Goal: Task Accomplishment & Management: Complete application form

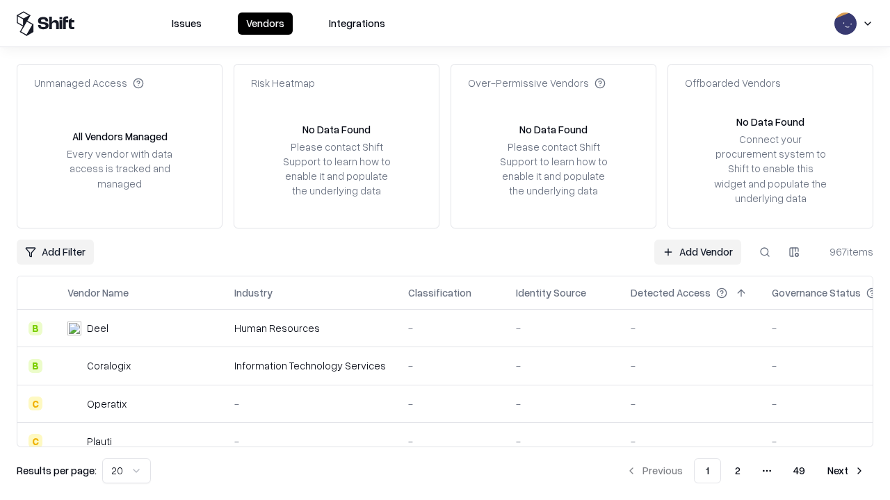
click at [697, 252] on link "Add Vendor" at bounding box center [697, 252] width 87 height 25
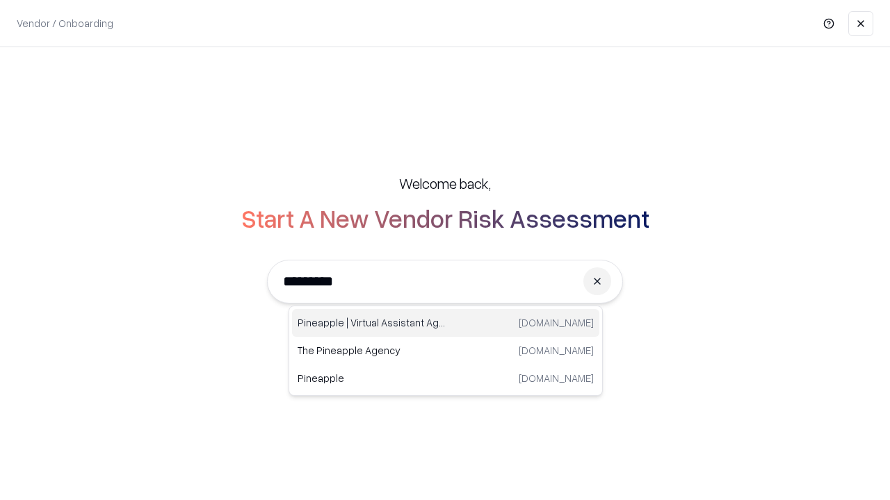
click at [445, 323] on div "Pineapple | Virtual Assistant Agency [DOMAIN_NAME]" at bounding box center [445, 323] width 307 height 28
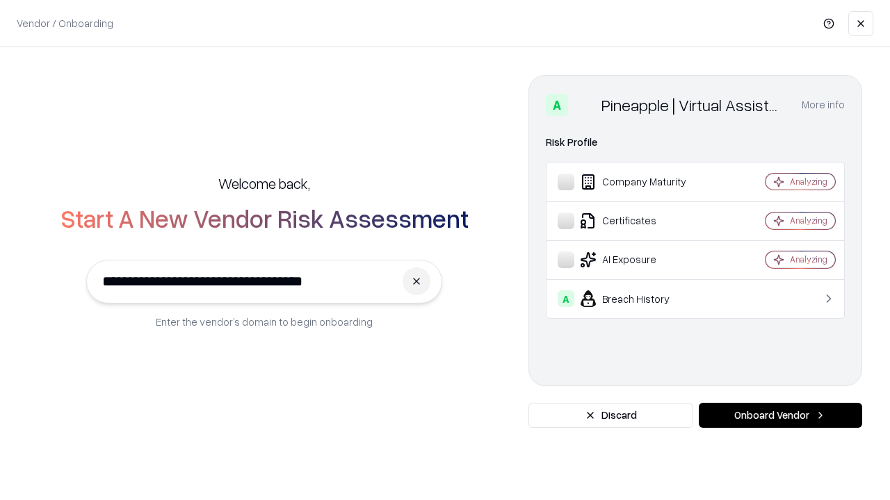
type input "**********"
click at [780, 416] on button "Onboard Vendor" at bounding box center [779, 415] width 163 height 25
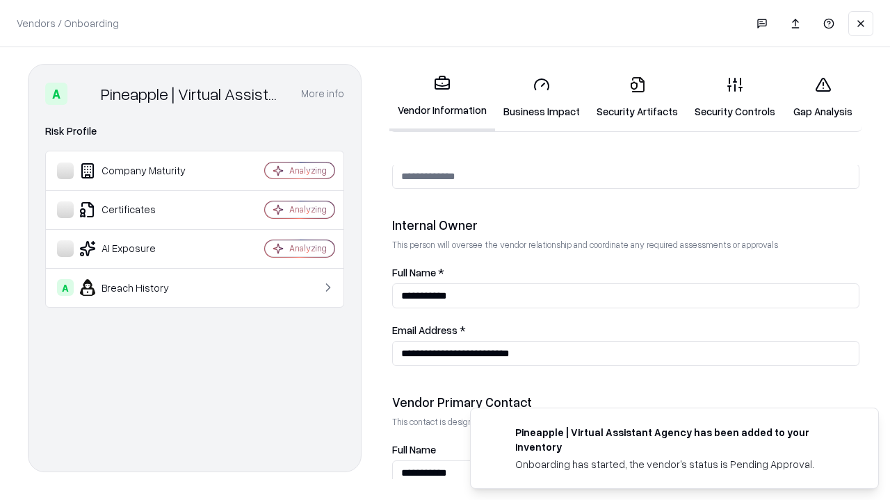
scroll to position [720, 0]
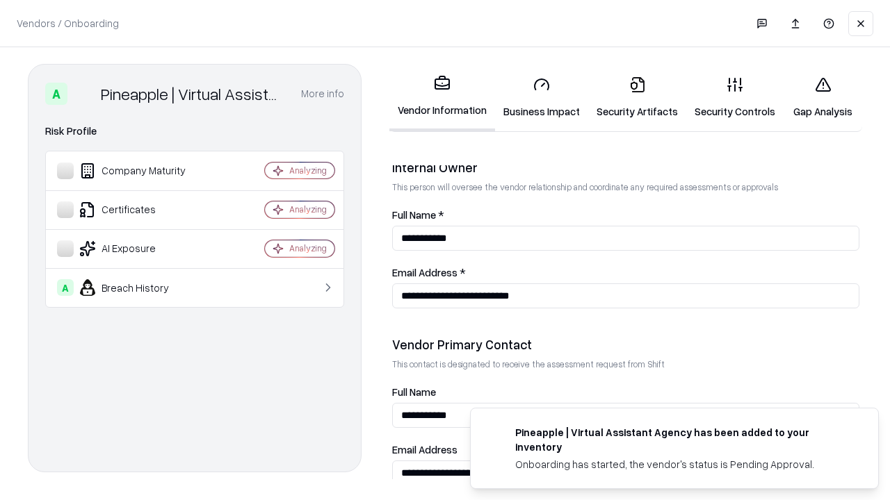
click at [541, 97] on link "Business Impact" at bounding box center [541, 97] width 93 height 65
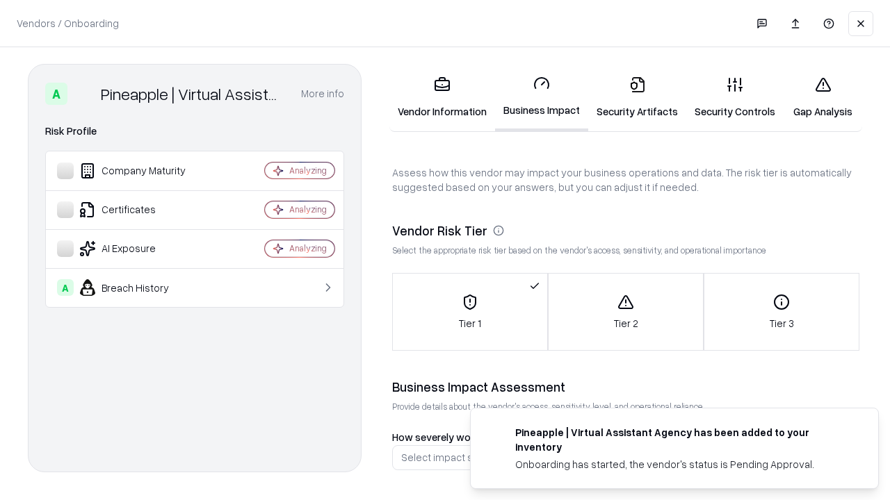
click at [822, 97] on link "Gap Analysis" at bounding box center [822, 97] width 79 height 65
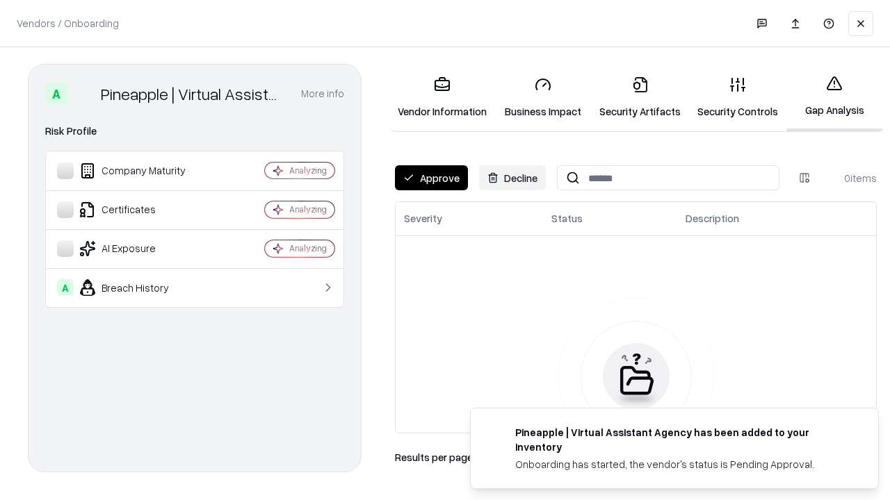
click at [431, 178] on button "Approve" at bounding box center [431, 177] width 73 height 25
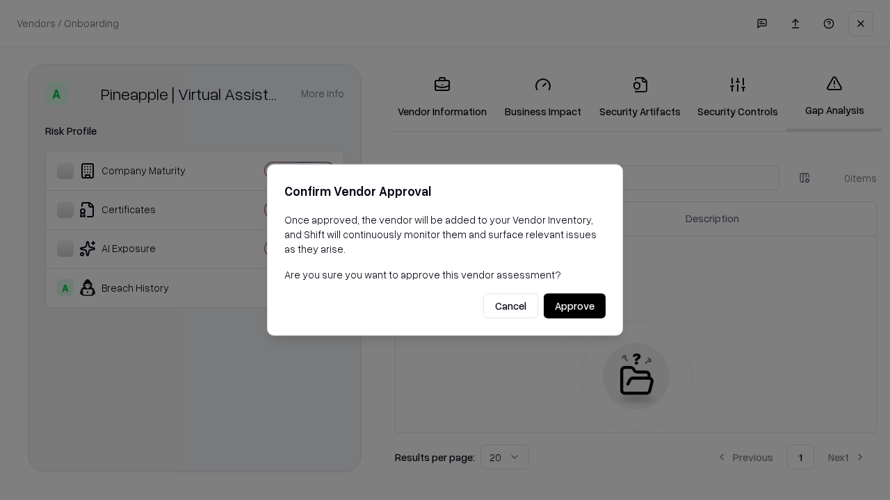
click at [574, 306] on button "Approve" at bounding box center [574, 306] width 62 height 25
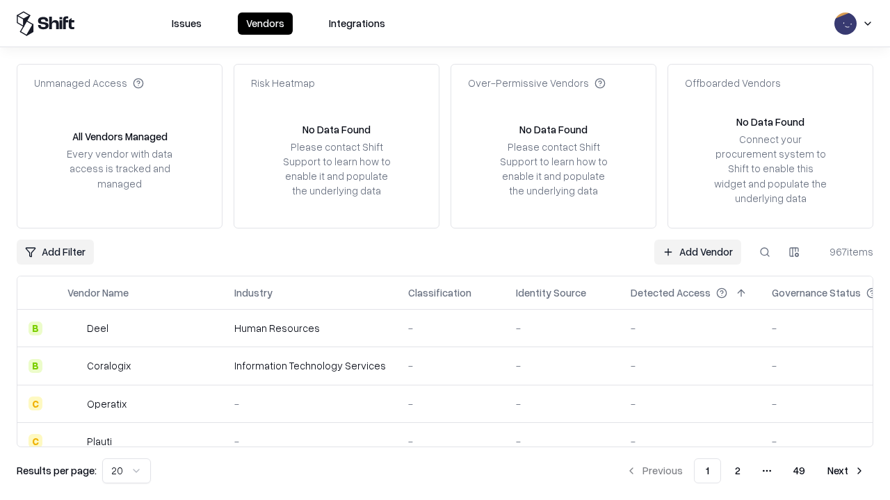
type input "**********"
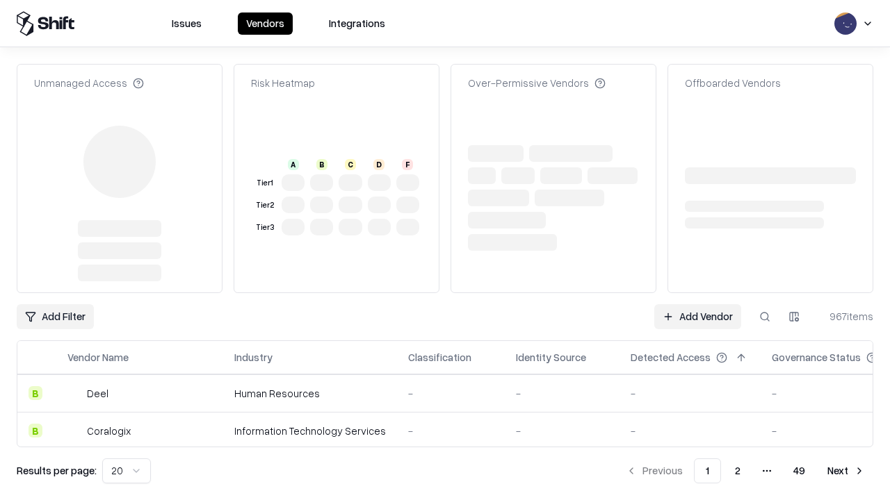
click at [697, 304] on link "Add Vendor" at bounding box center [697, 316] width 87 height 25
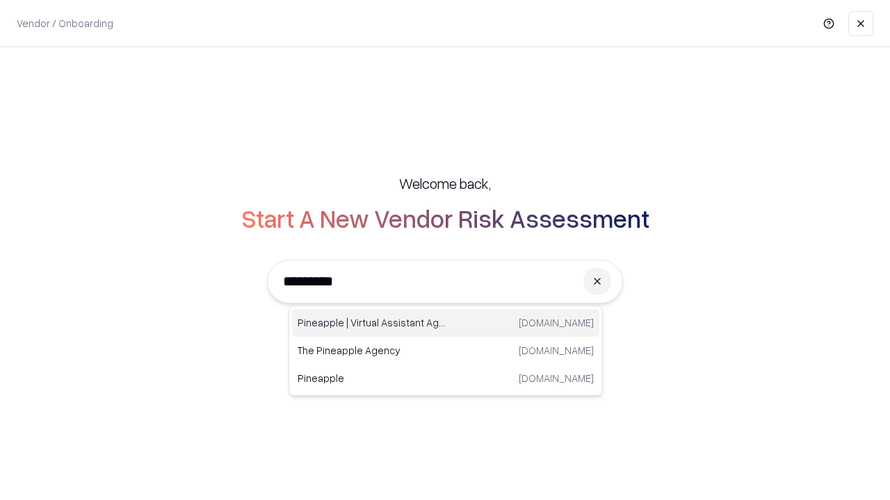
click at [445, 323] on div "Pineapple | Virtual Assistant Agency [DOMAIN_NAME]" at bounding box center [445, 323] width 307 height 28
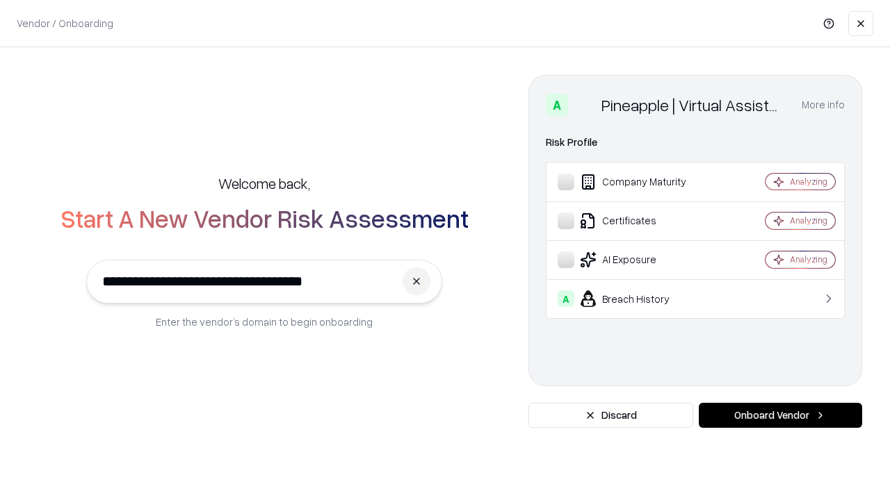
type input "**********"
click at [780, 416] on button "Onboard Vendor" at bounding box center [779, 415] width 163 height 25
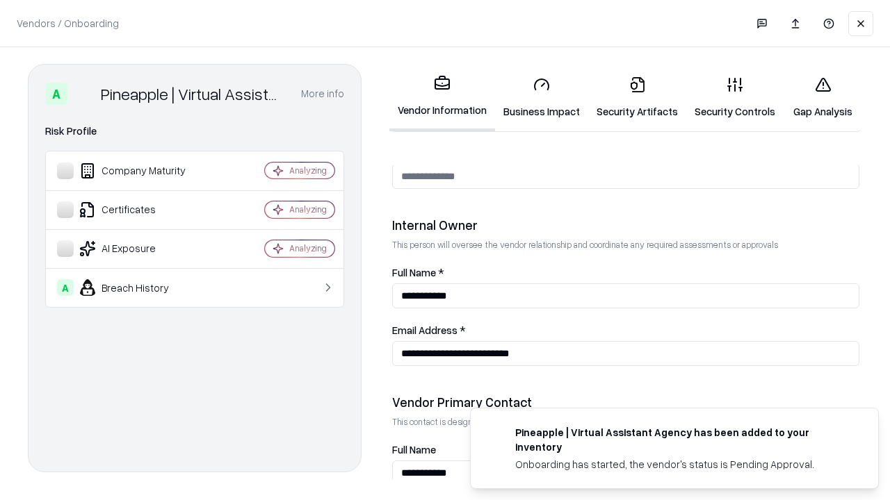
scroll to position [720, 0]
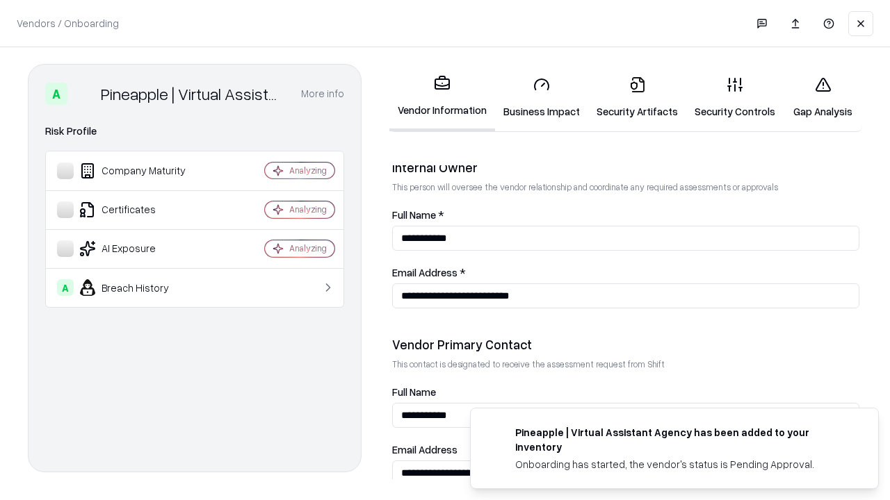
click at [822, 97] on link "Gap Analysis" at bounding box center [822, 97] width 79 height 65
